Goal: Information Seeking & Learning: Learn about a topic

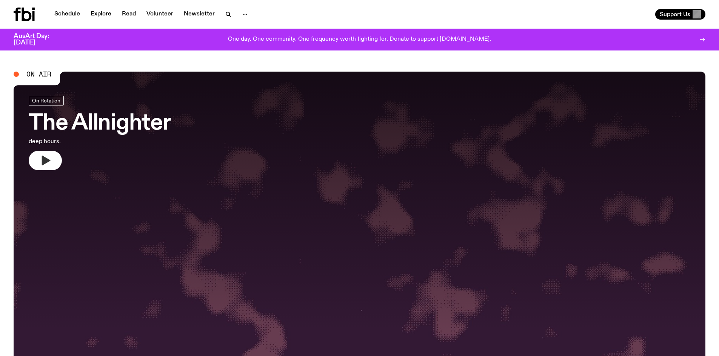
click at [42, 164] on icon "button" at bounding box center [46, 161] width 9 height 10
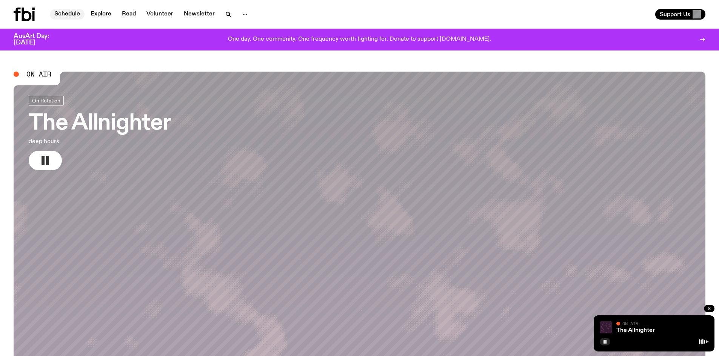
click at [61, 13] on link "Schedule" at bounding box center [67, 14] width 35 height 11
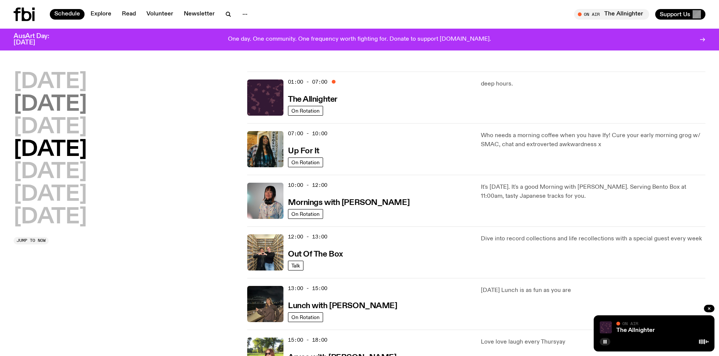
click at [54, 108] on h2 "[DATE]" at bounding box center [50, 104] width 73 height 21
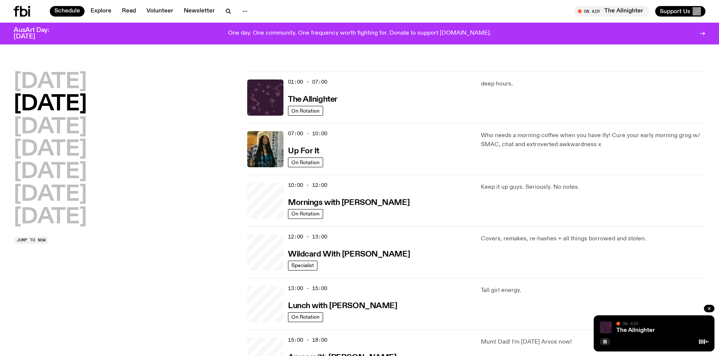
scroll to position [21, 0]
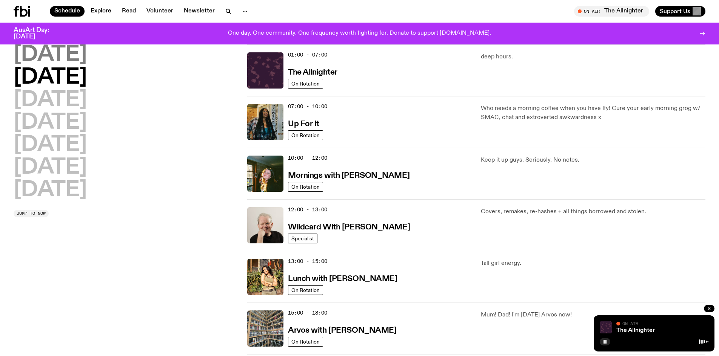
click at [44, 53] on h2 "[DATE]" at bounding box center [50, 55] width 73 height 21
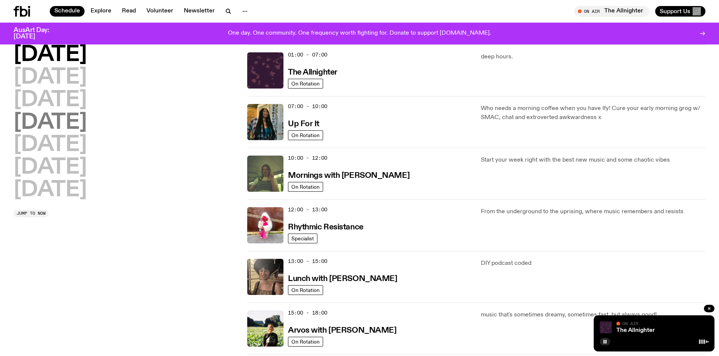
click at [80, 123] on h2 "[DATE]" at bounding box center [50, 122] width 73 height 21
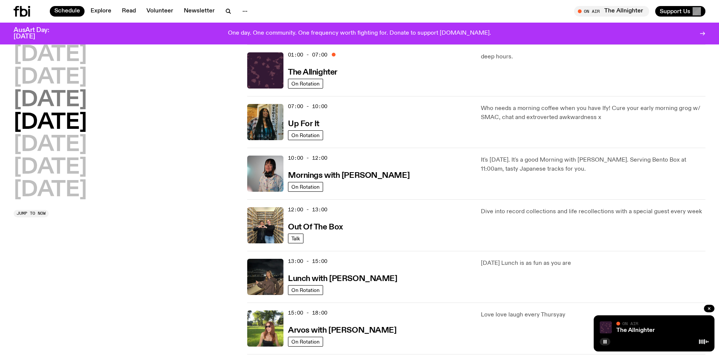
click at [81, 103] on h2 "[DATE]" at bounding box center [50, 100] width 73 height 21
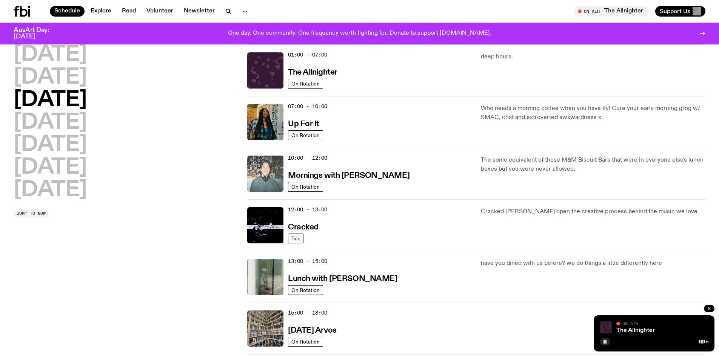
click at [264, 174] on img at bounding box center [265, 174] width 36 height 36
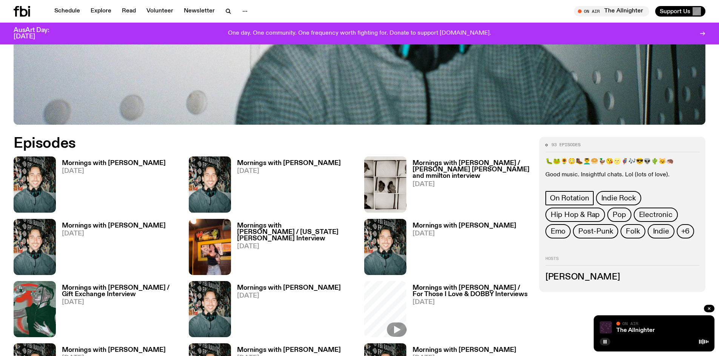
scroll to position [258, 0]
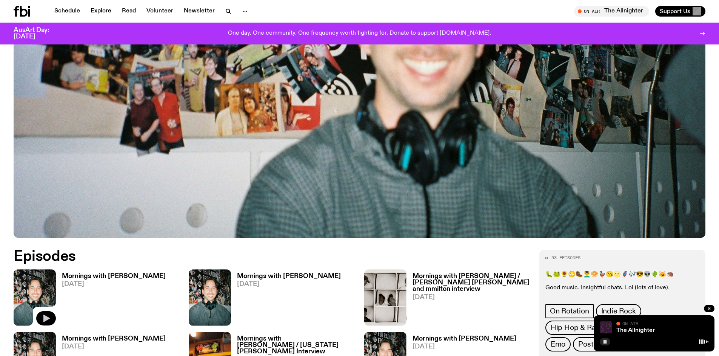
click at [47, 320] on icon "button" at bounding box center [46, 319] width 6 height 8
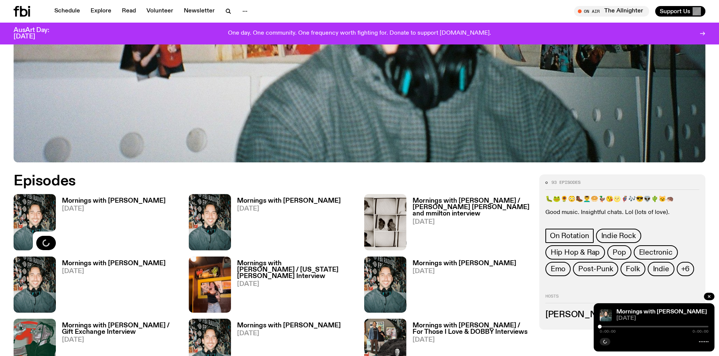
scroll to position [371, 0]
